Goal: Transaction & Acquisition: Purchase product/service

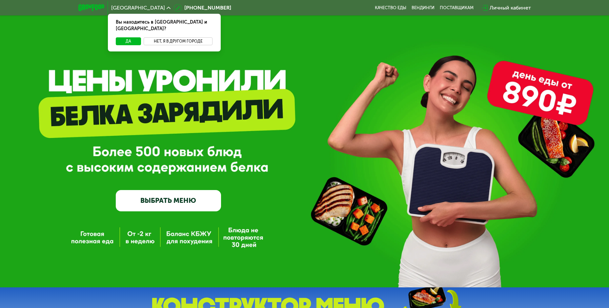
click at [171, 37] on button "Нет, я в другом городе" at bounding box center [178, 41] width 69 height 8
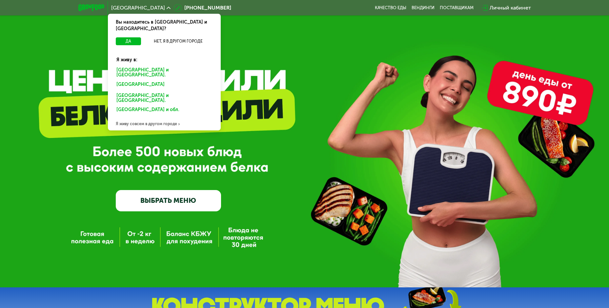
click at [145, 80] on div "Санкт-Петербурге и обл." at bounding box center [163, 85] width 102 height 10
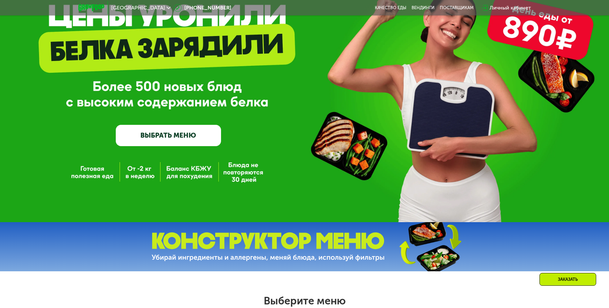
scroll to position [66, 0]
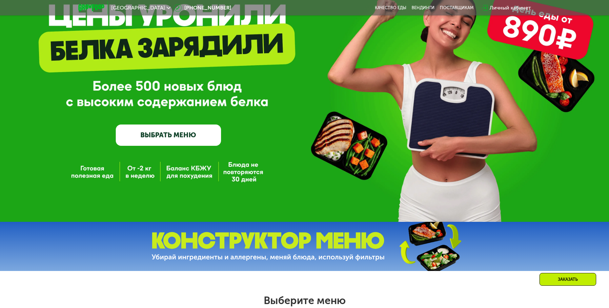
click at [184, 135] on link "ВЫБРАТЬ МЕНЮ" at bounding box center [168, 135] width 105 height 21
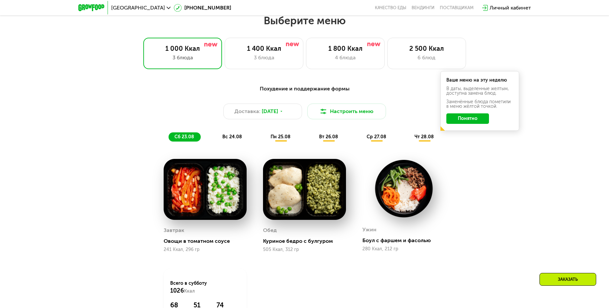
scroll to position [347, 0]
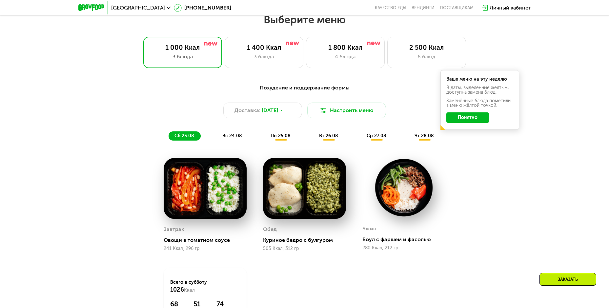
click at [468, 117] on button "Понятно" at bounding box center [467, 118] width 43 height 10
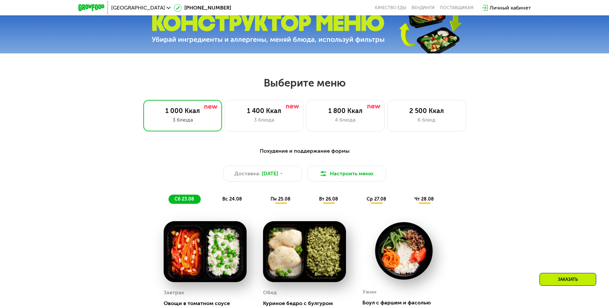
scroll to position [281, 0]
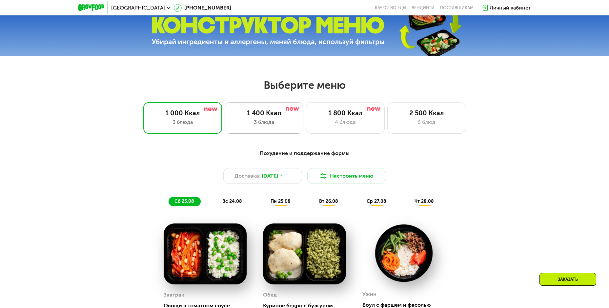
click at [246, 122] on div "3 блюда" at bounding box center [264, 122] width 65 height 8
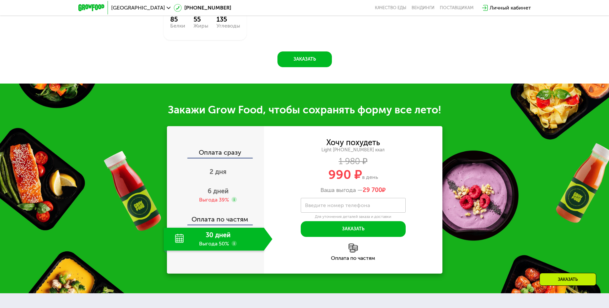
scroll to position [642, 0]
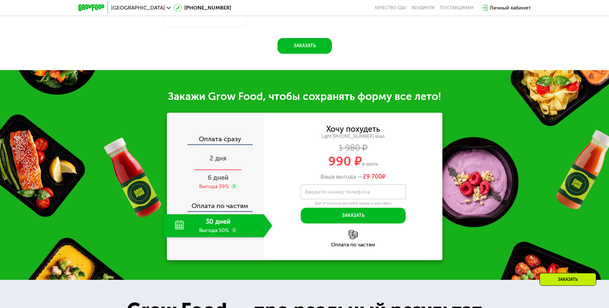
click at [219, 161] on span "2 дня" at bounding box center [218, 158] width 17 height 8
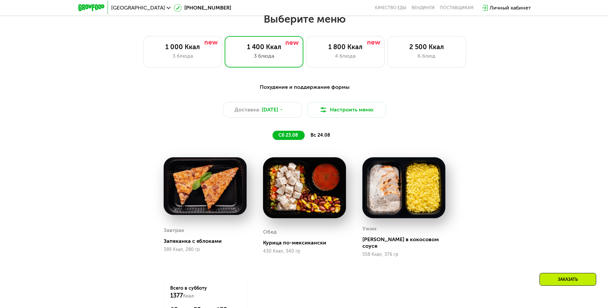
scroll to position [347, 0]
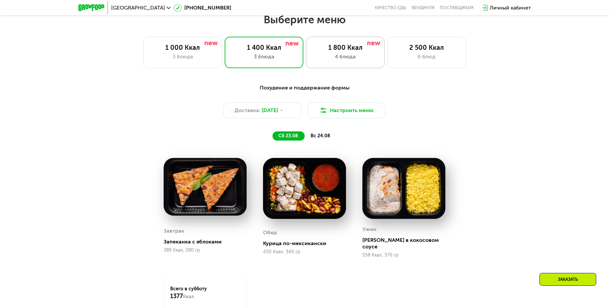
click at [368, 59] on div "4 блюда" at bounding box center [345, 57] width 65 height 8
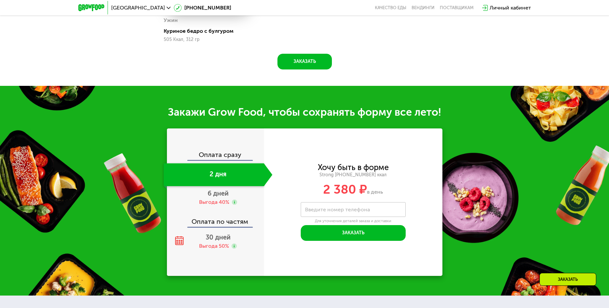
scroll to position [675, 0]
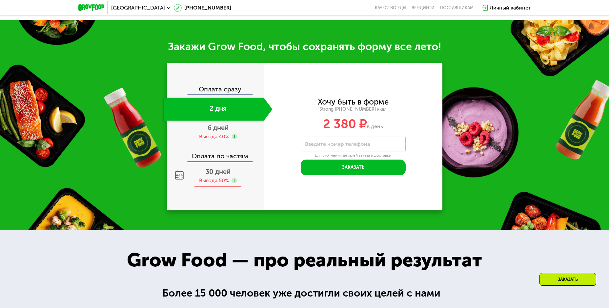
click at [215, 176] on span "30 дней" at bounding box center [218, 172] width 25 height 8
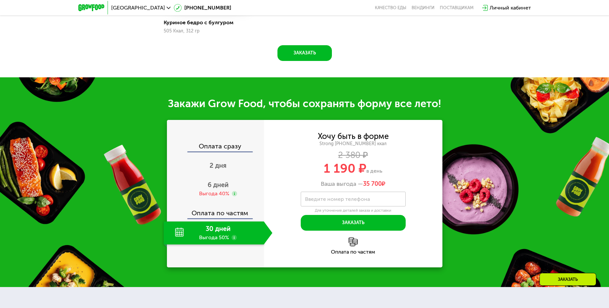
click at [350, 247] on img at bounding box center [353, 241] width 9 height 9
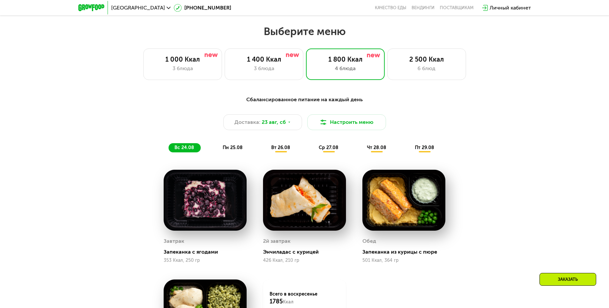
scroll to position [314, 0]
